Goal: Task Accomplishment & Management: Manage account settings

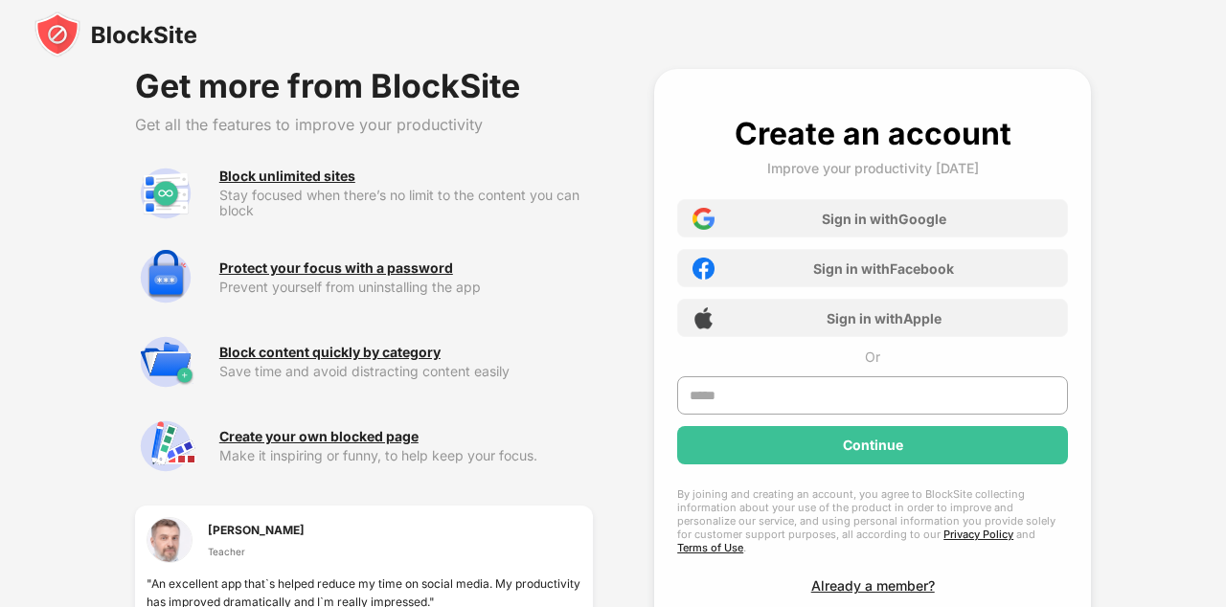
click at [104, 30] on img at bounding box center [115, 34] width 163 height 46
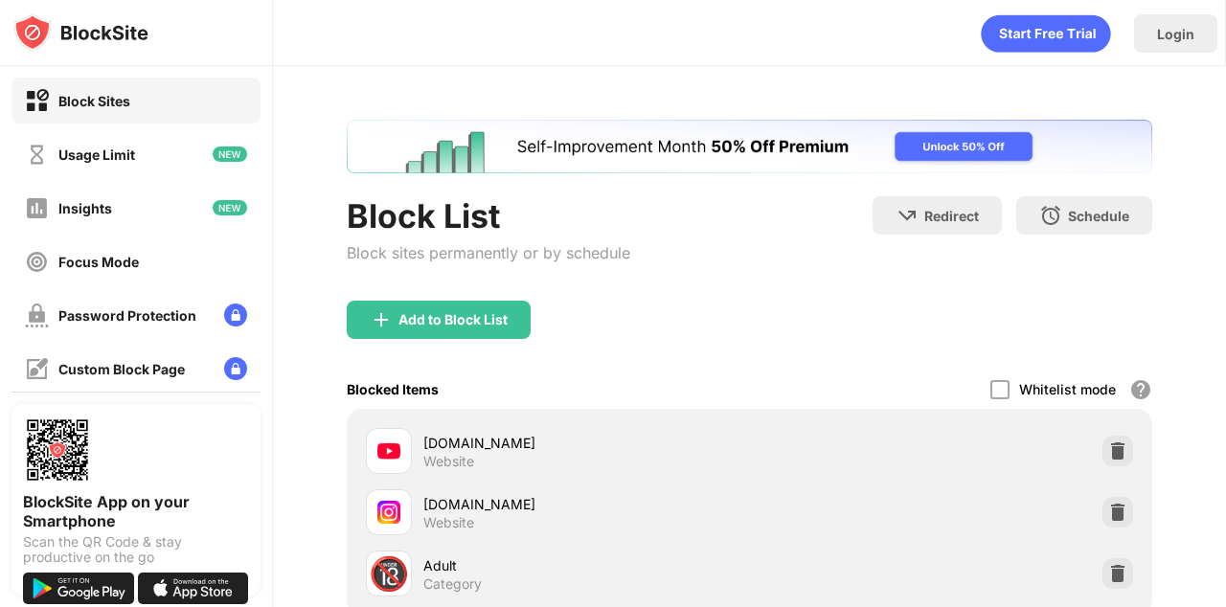
click at [1092, 509] on div "instagram.com Website" at bounding box center [749, 512] width 783 height 61
click at [1114, 514] on img at bounding box center [1117, 512] width 19 height 19
